Goal: Task Accomplishment & Management: Complete application form

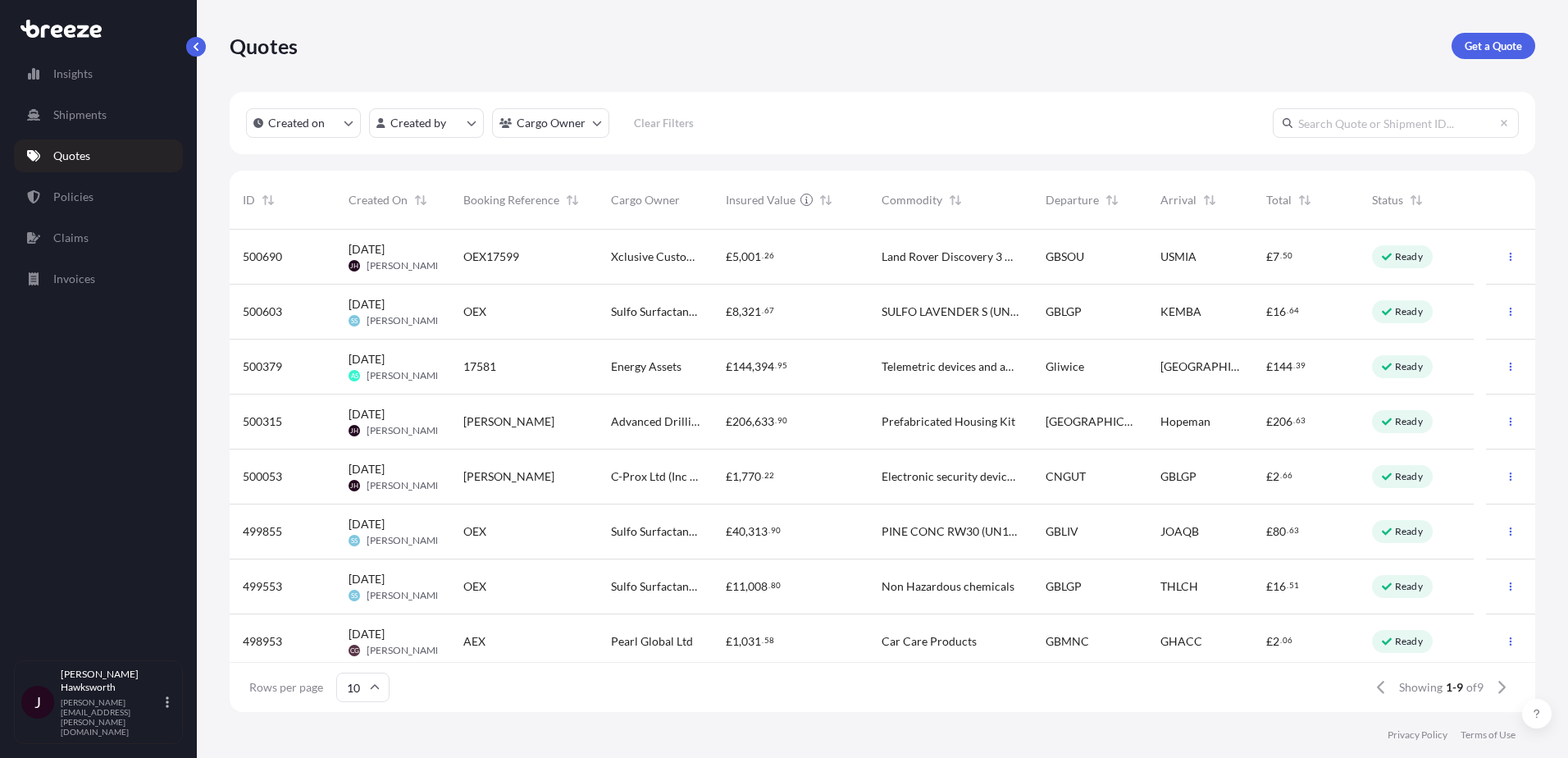
scroll to position [478, 1293]
click at [402, 259] on span "[PERSON_NAME]" at bounding box center [405, 266] width 78 height 13
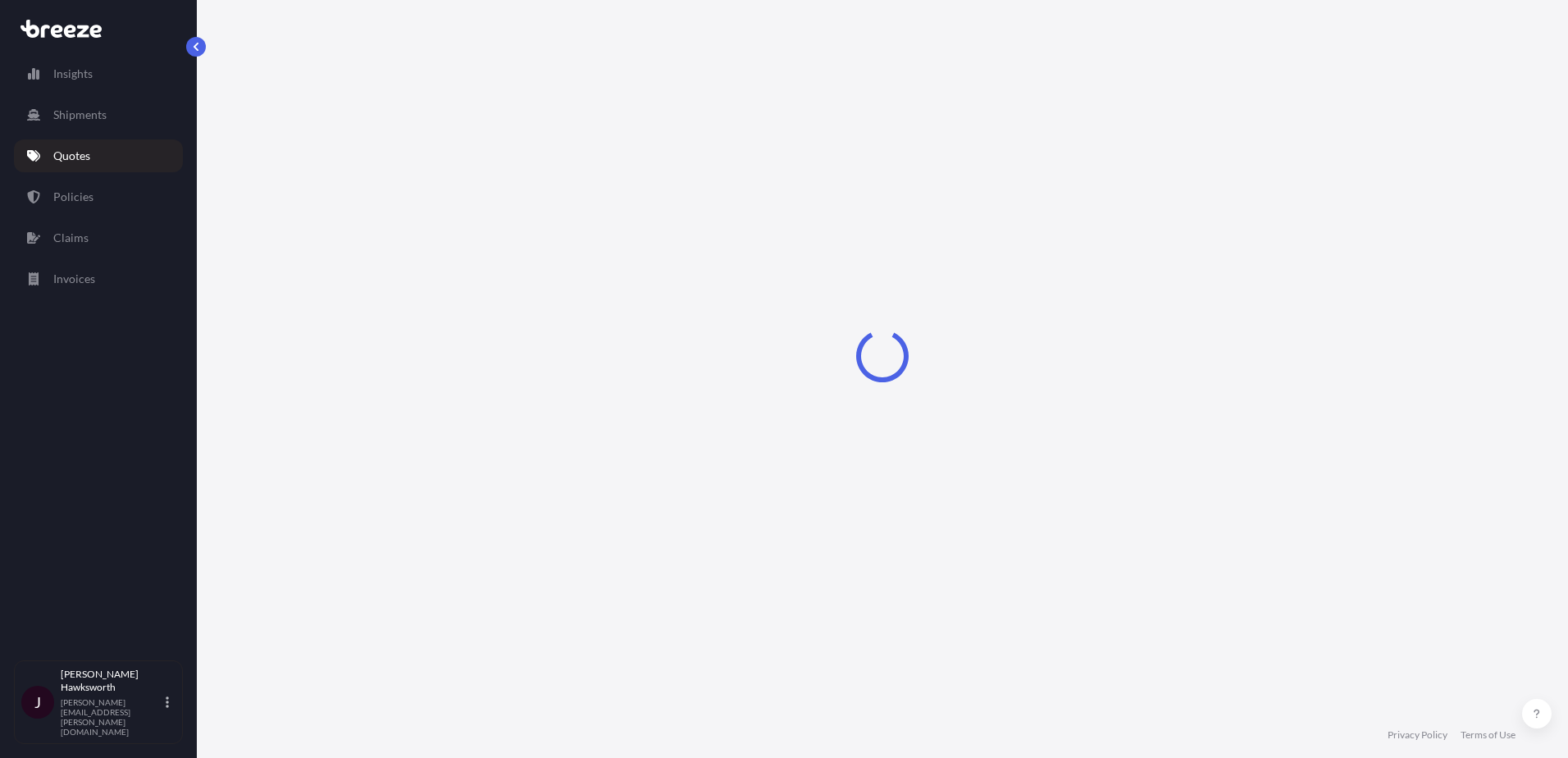
select select "Road"
select select "Sea"
select select "Road"
select select "1"
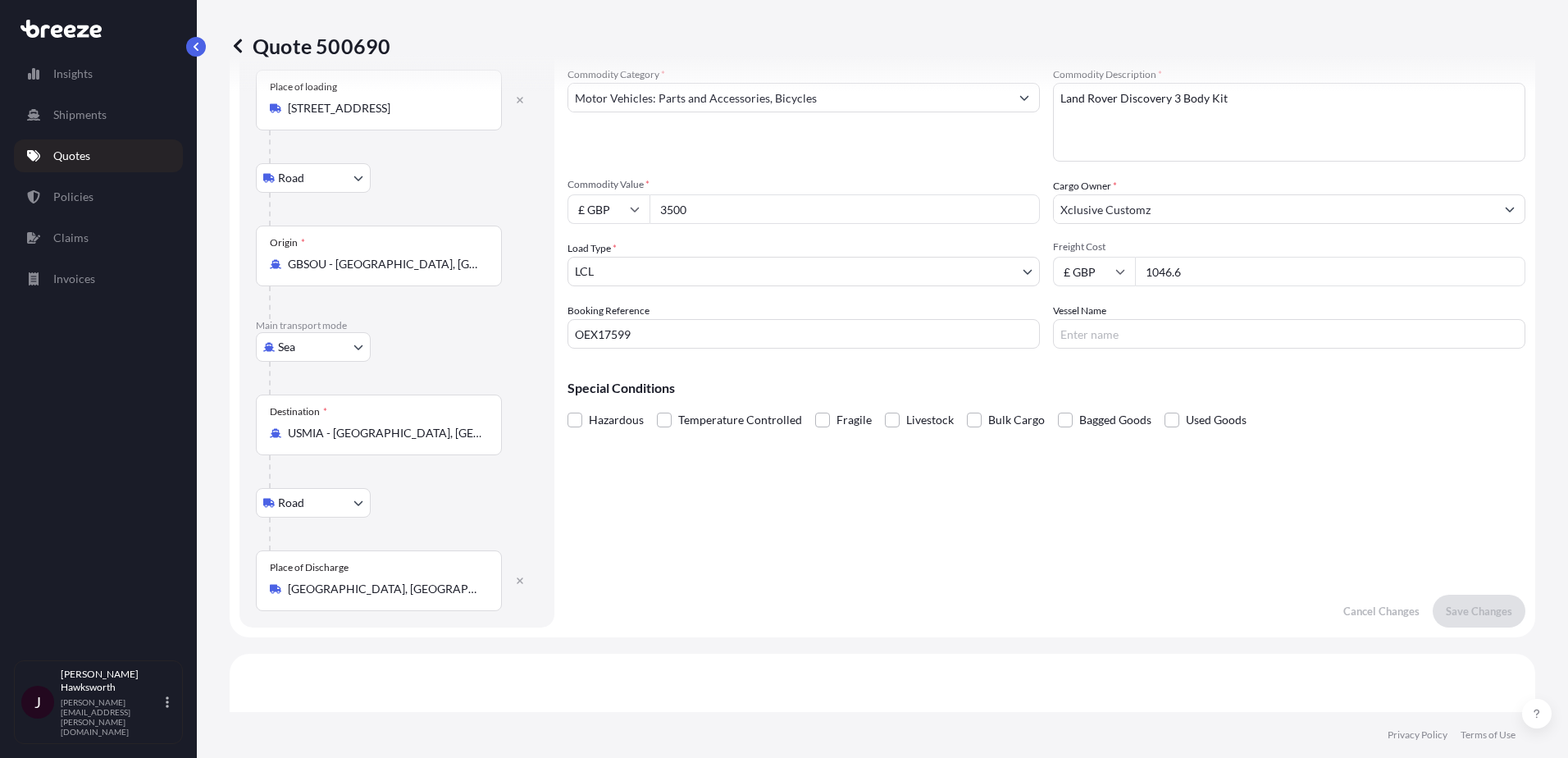
scroll to position [82, 0]
click at [1158, 340] on input "Vessel Name" at bounding box center [1289, 336] width 472 height 30
type input "n"
type input "NYK REMUS"
click at [1445, 603] on button "Save Changes" at bounding box center [1479, 613] width 93 height 32
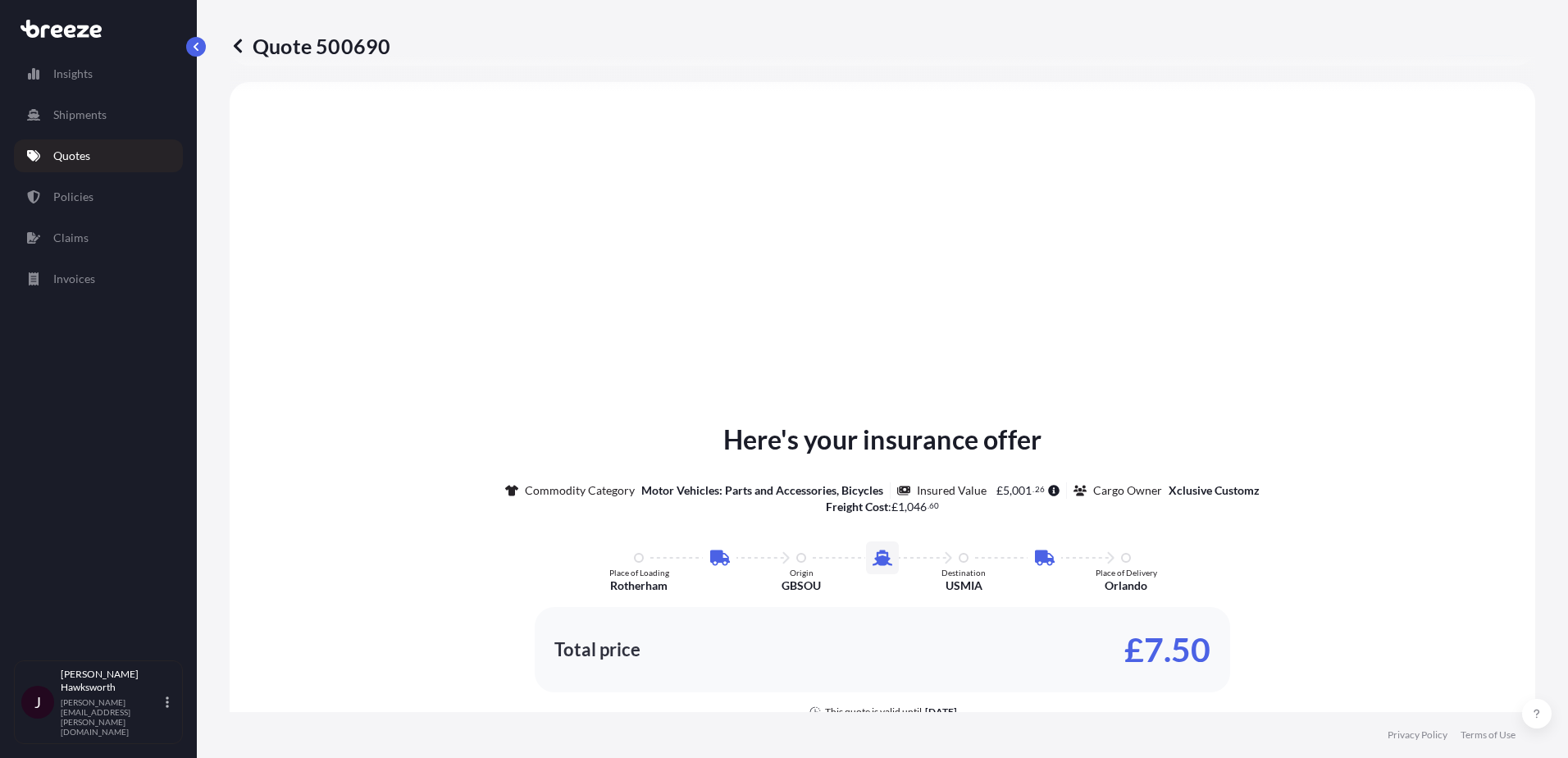
select select "Road"
select select "Sea"
select select "Road"
select select "1"
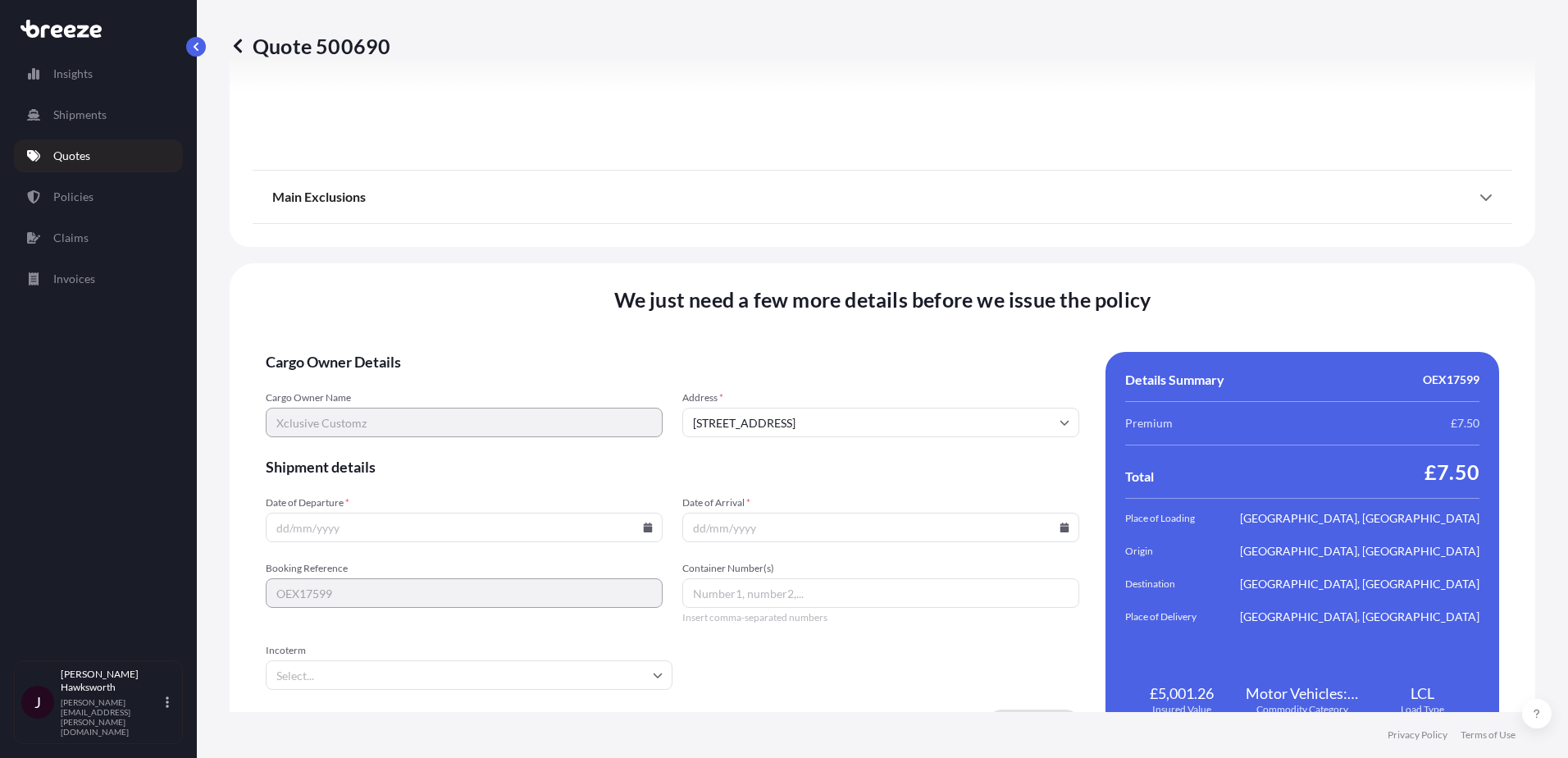
scroll to position [2169, 0]
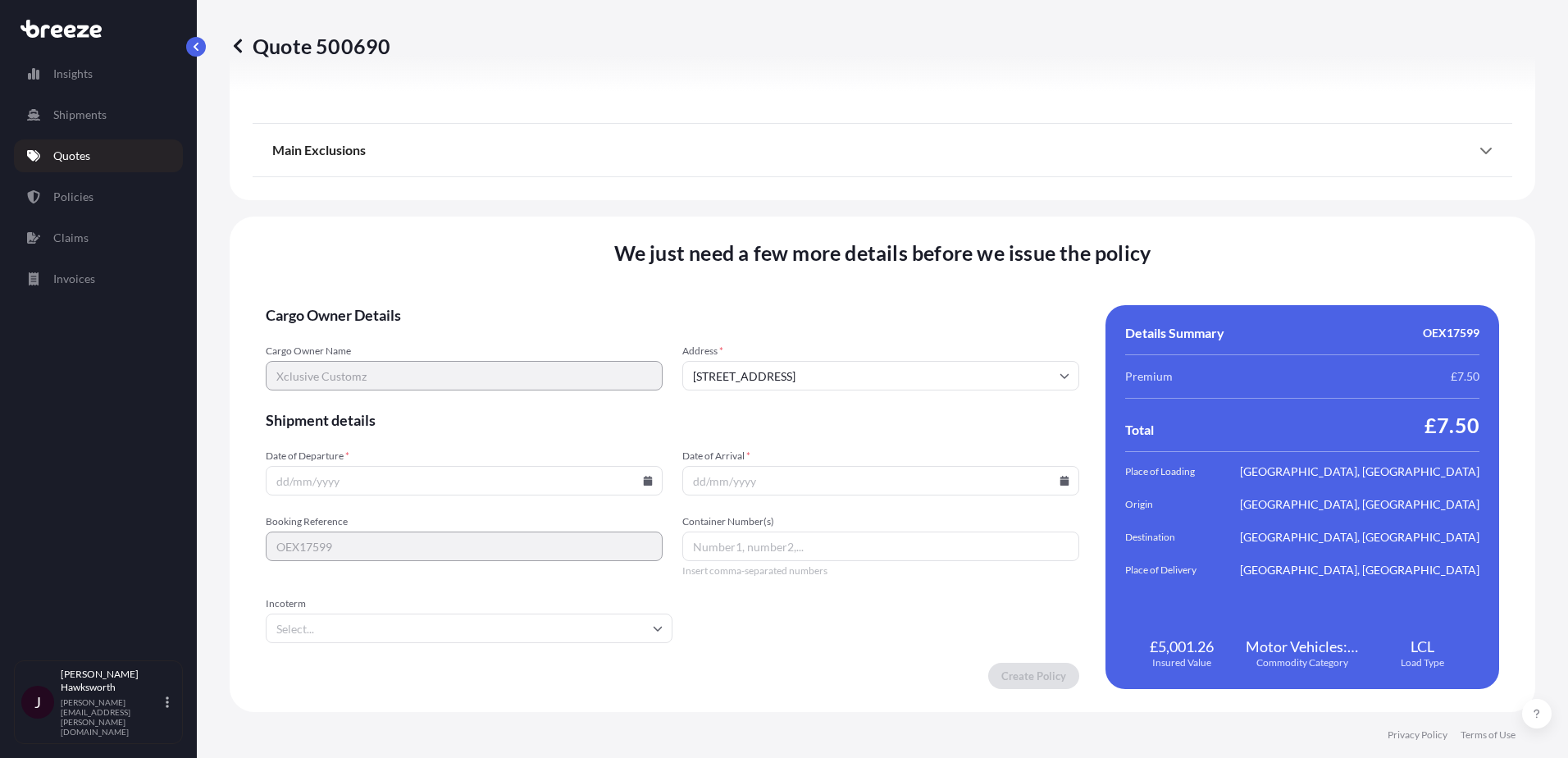
click at [635, 479] on input "Date of Departure *" at bounding box center [464, 480] width 397 height 30
click at [649, 487] on input "Date of Departure *" at bounding box center [464, 480] width 397 height 30
click at [644, 485] on icon at bounding box center [648, 480] width 9 height 10
click at [380, 306] on button "7" at bounding box center [386, 304] width 26 height 26
type input "[DATE]"
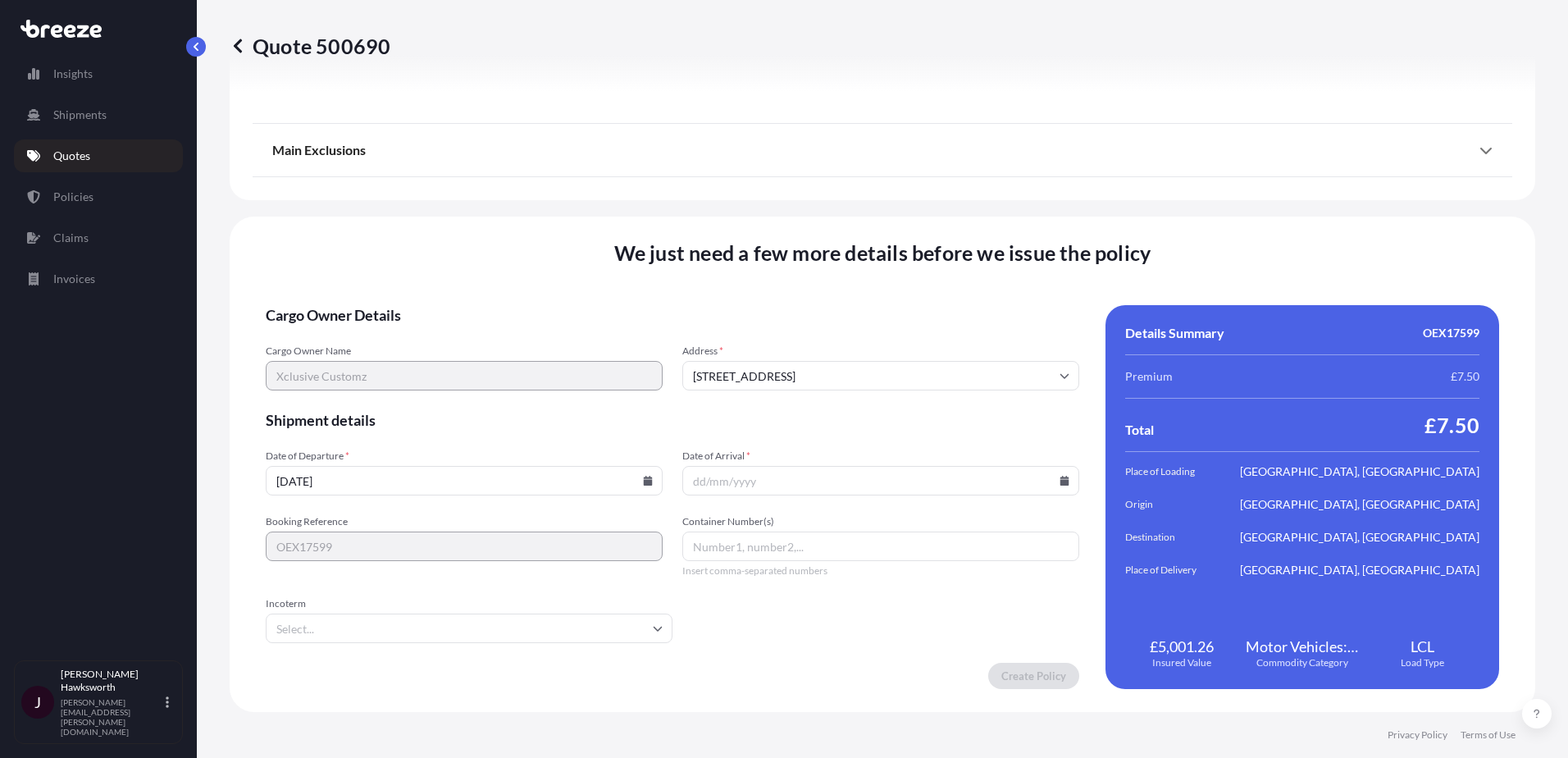
click at [1064, 487] on input "Date of Arrival *" at bounding box center [880, 480] width 397 height 30
click at [1060, 478] on icon at bounding box center [1064, 480] width 10 height 10
click at [977, 202] on button at bounding box center [987, 204] width 26 height 26
click at [763, 363] on button "17" at bounding box center [760, 366] width 26 height 26
type input "[DATE]"
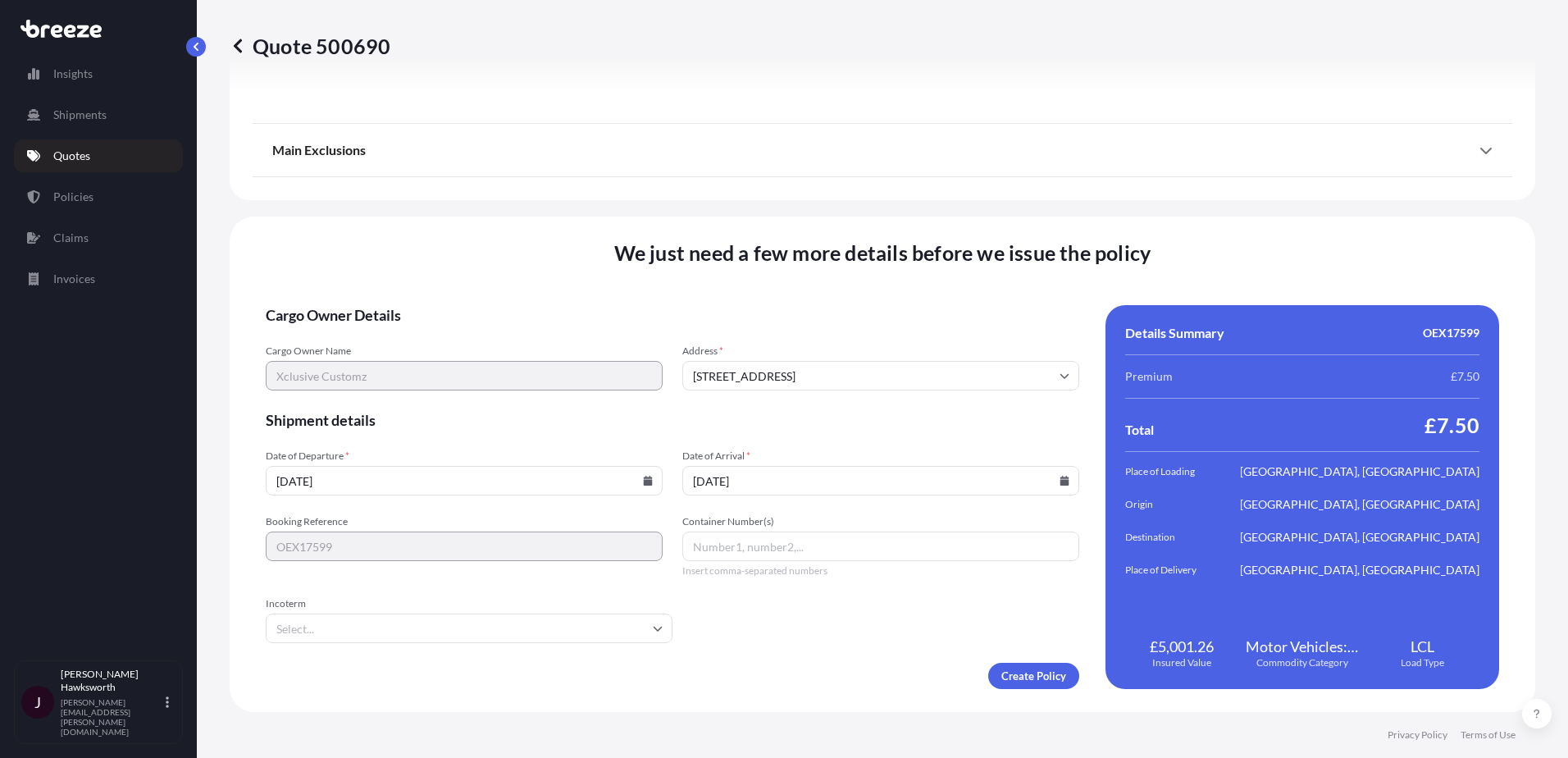
click at [362, 640] on input "Incoterm" at bounding box center [468, 628] width 406 height 30
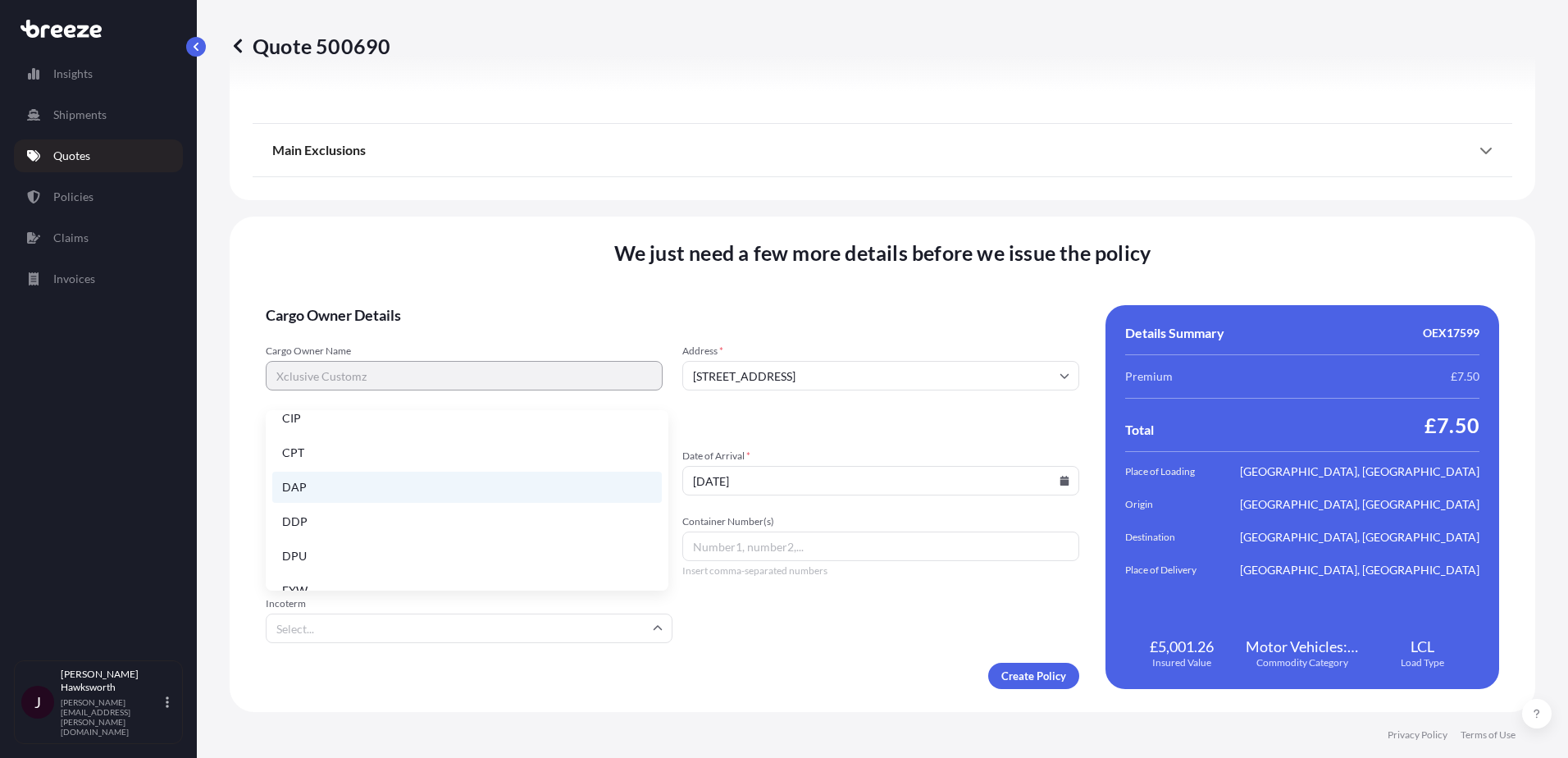
scroll to position [82, 0]
click at [316, 491] on li "DAP" at bounding box center [467, 488] width 390 height 31
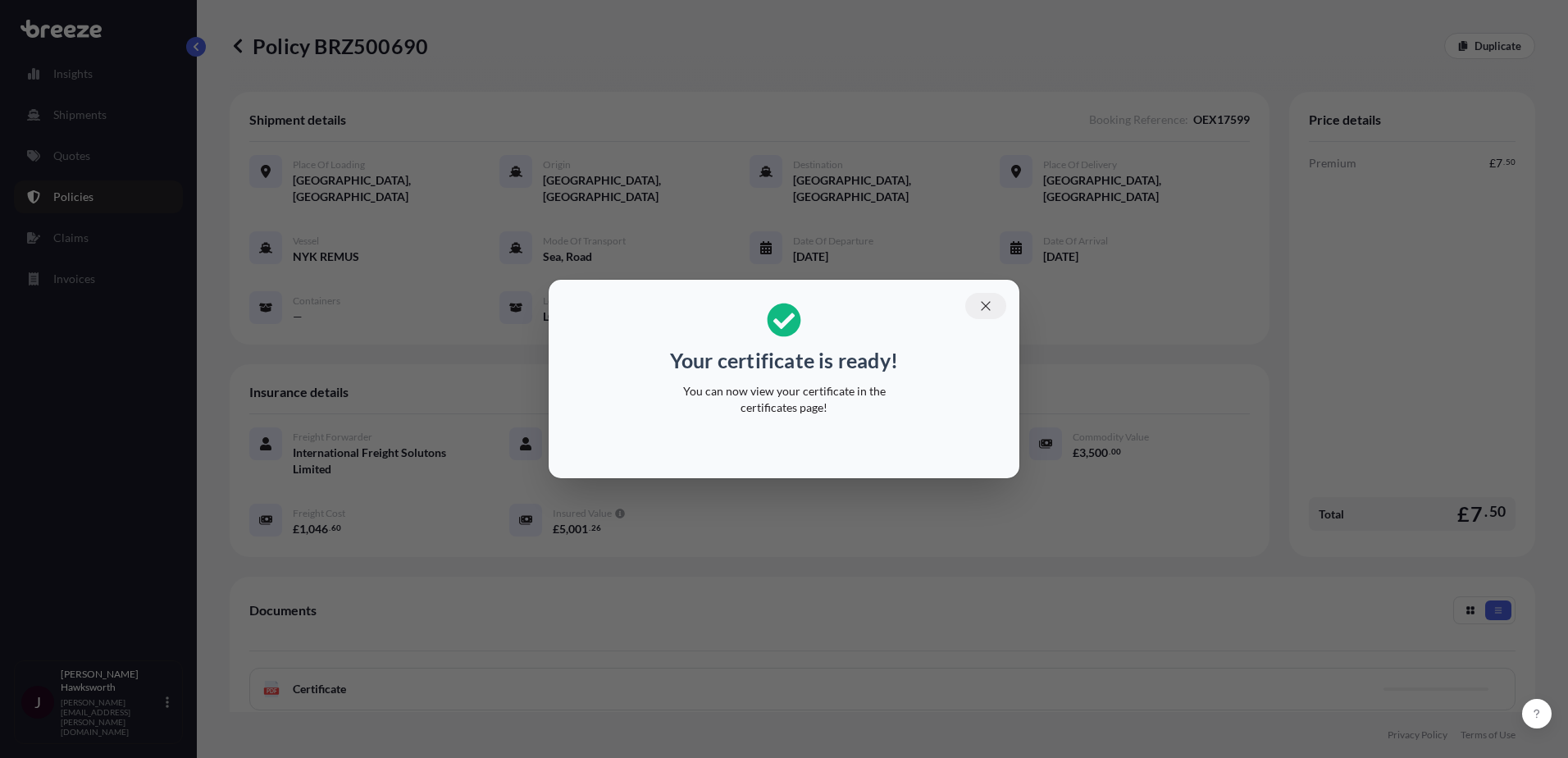
click at [975, 306] on button "button" at bounding box center [986, 305] width 41 height 26
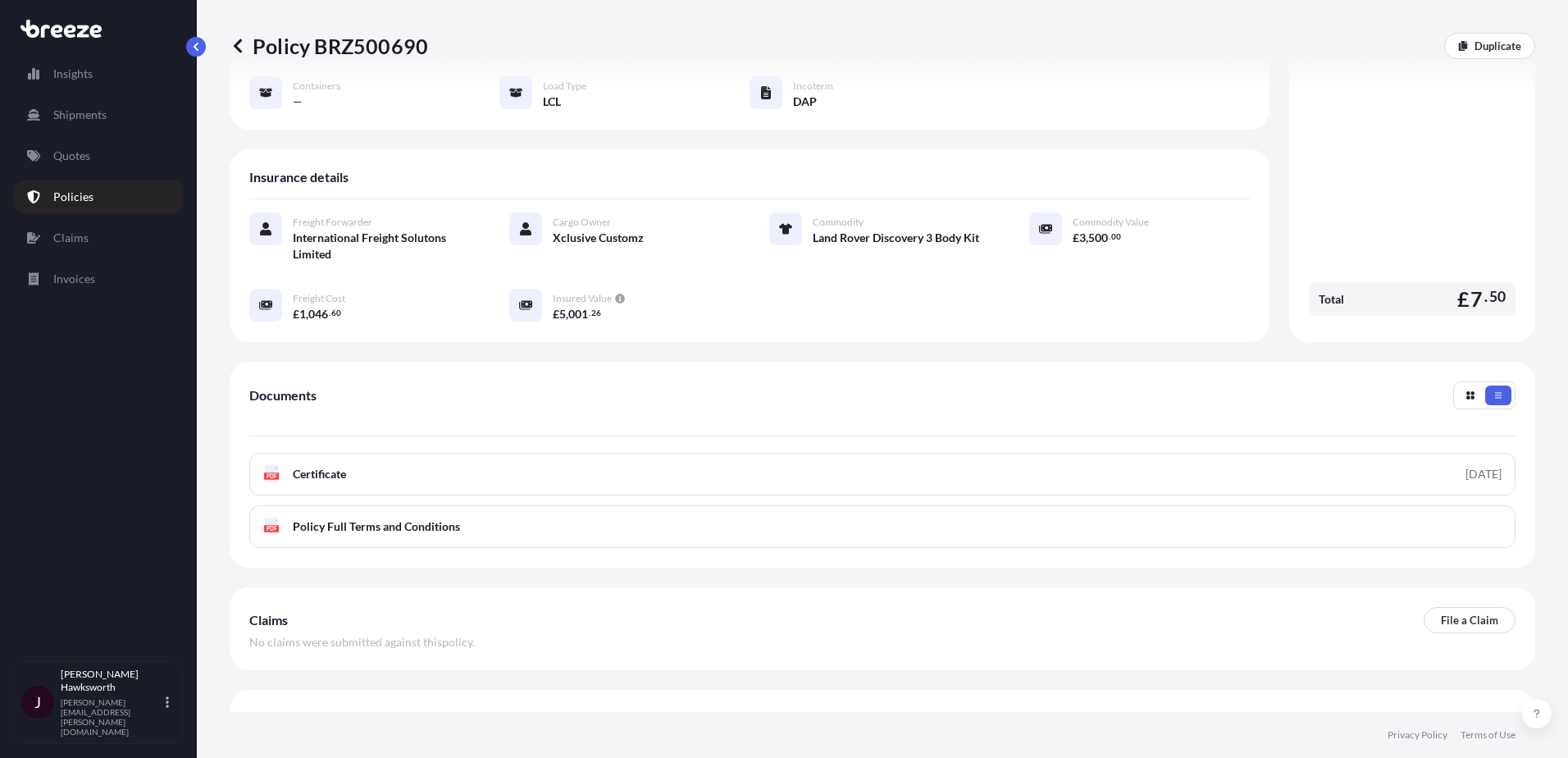
scroll to position [229, 0]
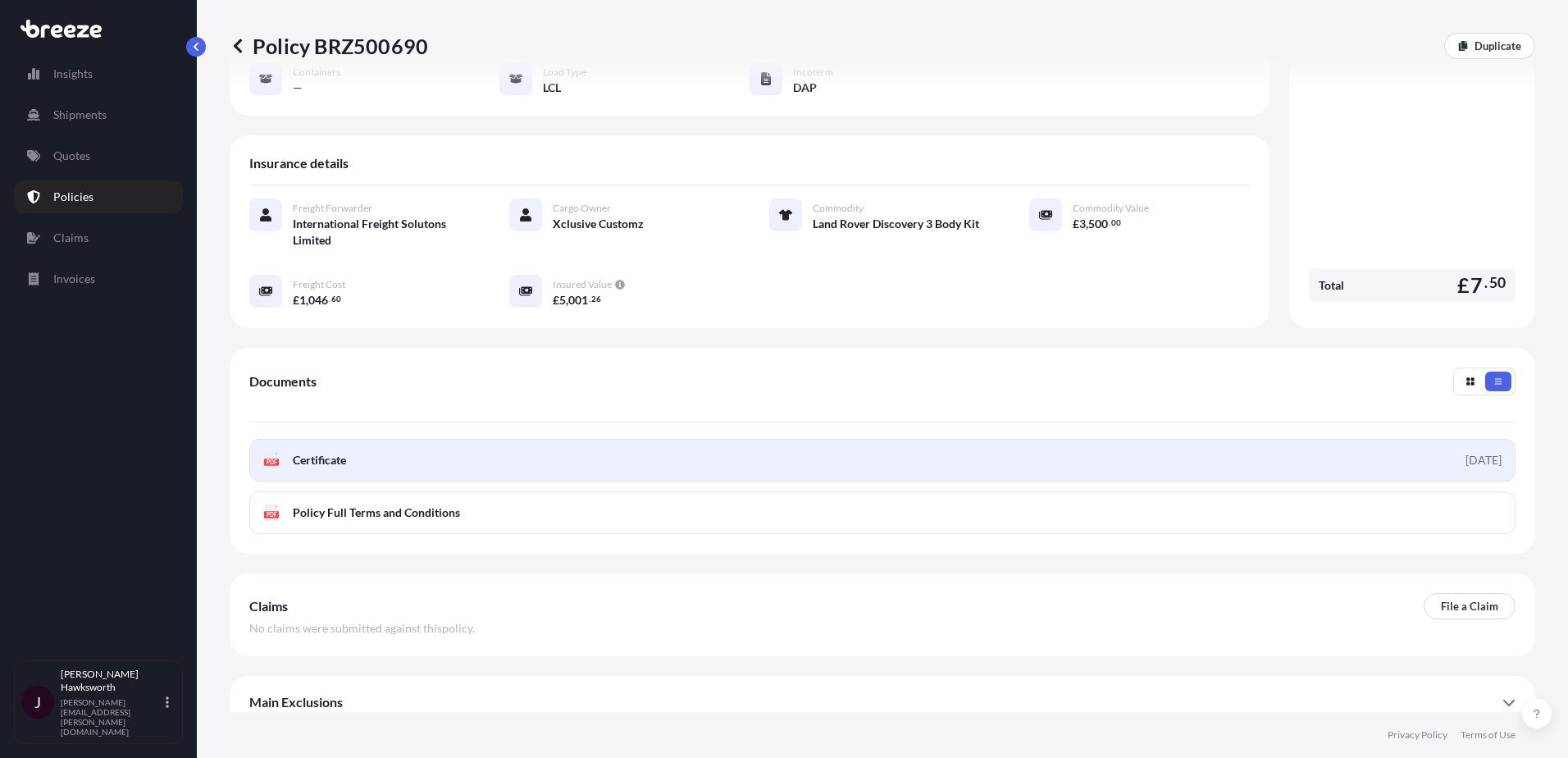
click at [429, 453] on link "PDF Certificate [DATE]" at bounding box center [882, 460] width 1266 height 43
